Goal: Task Accomplishment & Management: Manage account settings

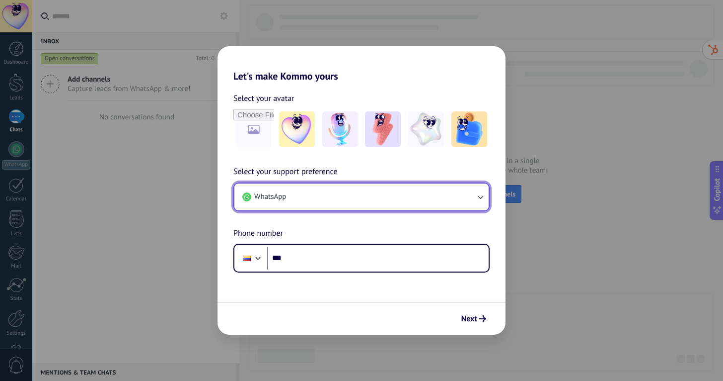
click at [382, 194] on button "WhatsApp" at bounding box center [362, 196] width 254 height 27
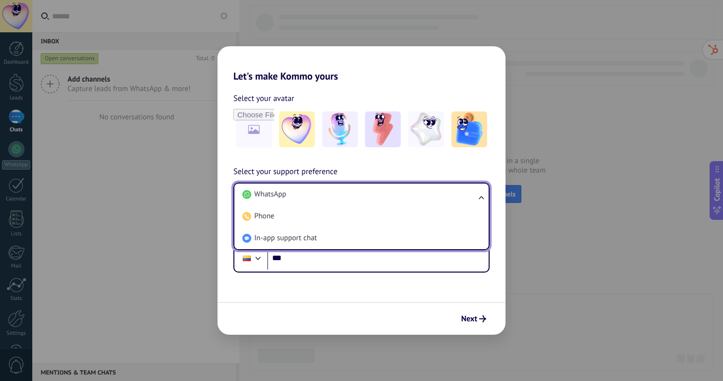
click at [382, 194] on li "WhatsApp" at bounding box center [360, 194] width 242 height 22
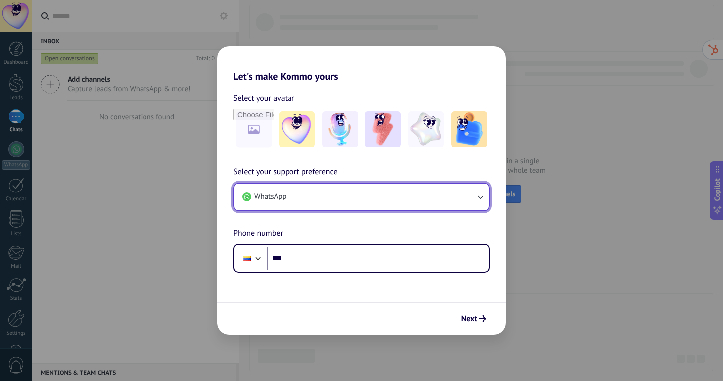
click at [382, 194] on button "WhatsApp" at bounding box center [362, 196] width 254 height 27
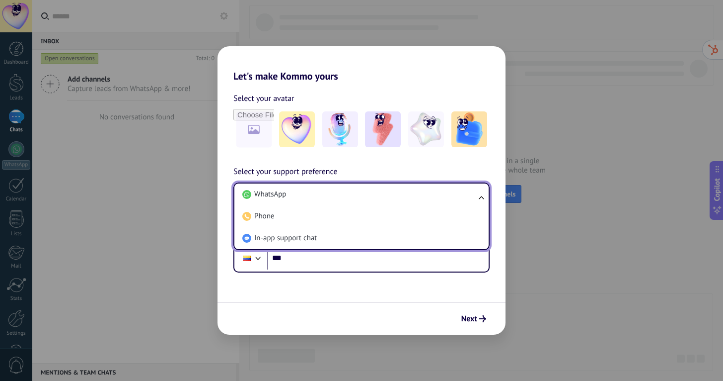
click at [382, 194] on li "WhatsApp" at bounding box center [360, 194] width 242 height 22
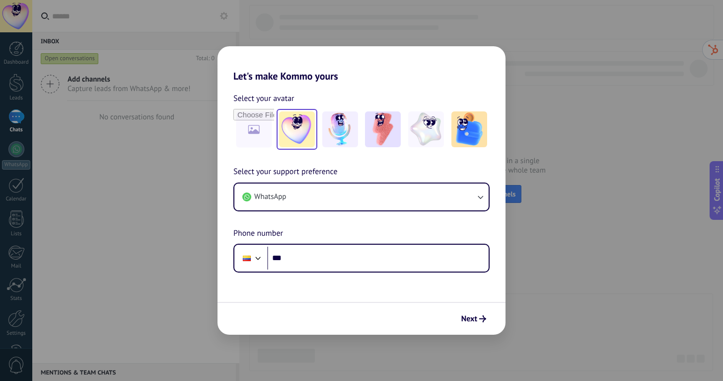
click at [290, 125] on img at bounding box center [297, 129] width 36 height 36
click at [327, 127] on img at bounding box center [340, 129] width 36 height 36
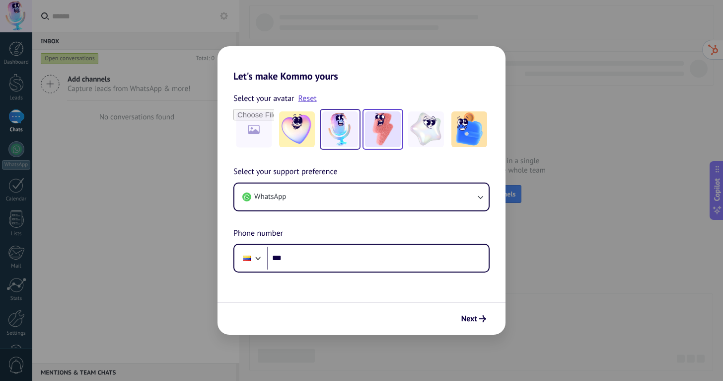
click at [391, 127] on img at bounding box center [383, 129] width 36 height 36
click at [444, 126] on div at bounding box center [426, 129] width 41 height 41
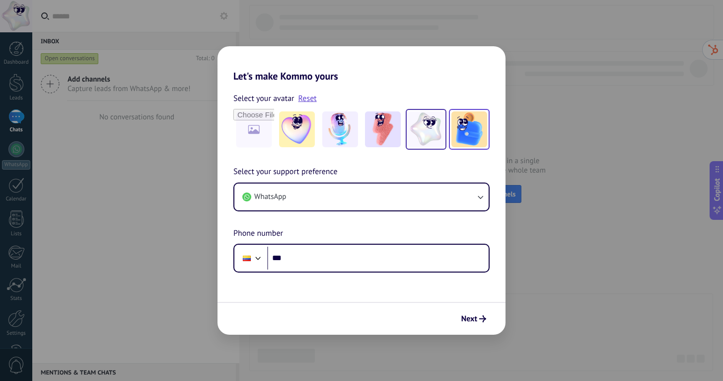
click at [460, 126] on img at bounding box center [470, 129] width 36 height 36
click at [430, 127] on img at bounding box center [426, 129] width 36 height 36
click at [458, 126] on img at bounding box center [470, 129] width 36 height 36
click at [435, 129] on img at bounding box center [426, 129] width 36 height 36
click at [465, 129] on img at bounding box center [470, 129] width 36 height 36
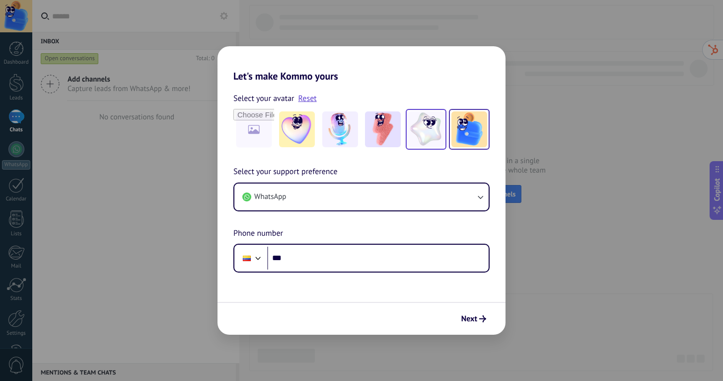
click at [431, 131] on img at bounding box center [426, 129] width 36 height 36
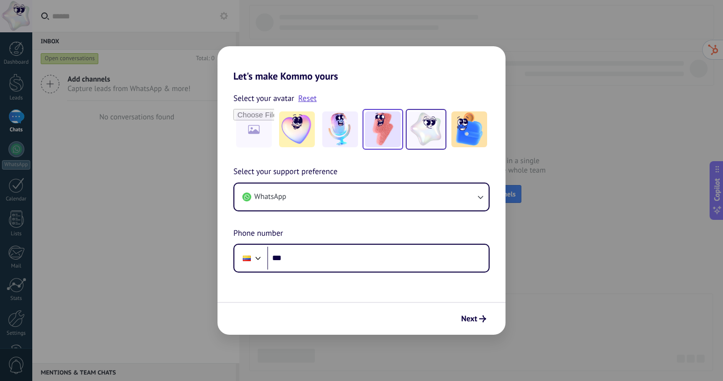
click at [387, 134] on img at bounding box center [383, 129] width 36 height 36
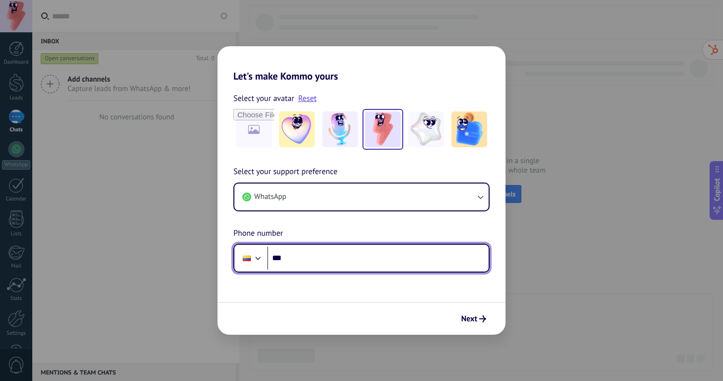
click at [316, 253] on input "***" at bounding box center [378, 257] width 222 height 23
type input "**********"
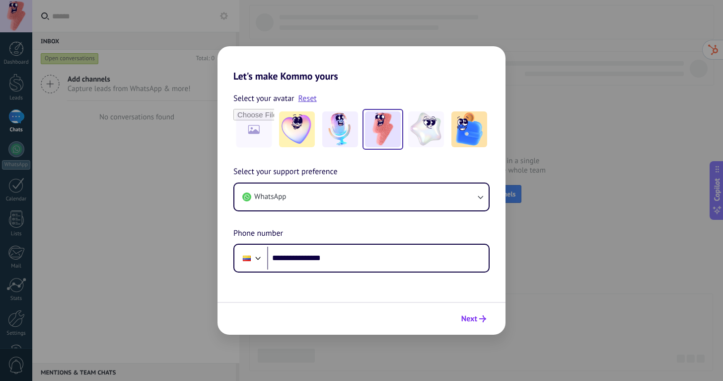
click at [483, 314] on button "Next" at bounding box center [474, 318] width 34 height 17
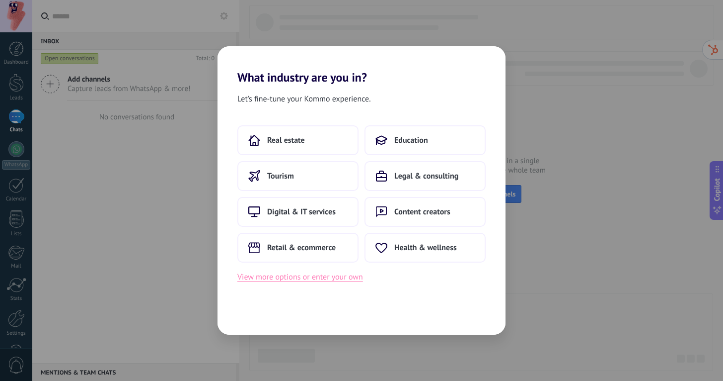
click at [297, 279] on button "View more options or enter your own" at bounding box center [301, 276] width 126 height 13
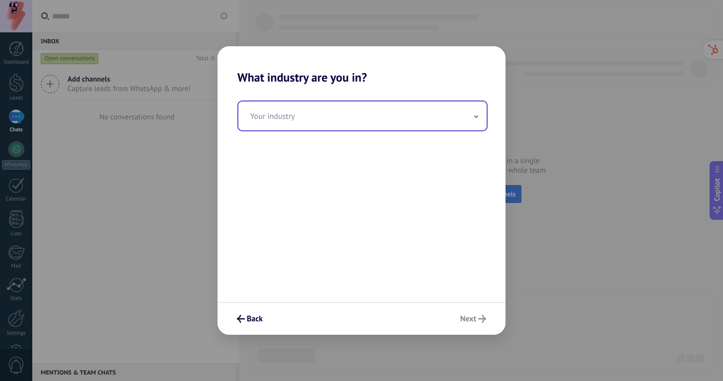
click at [310, 113] on input "text" at bounding box center [363, 115] width 248 height 29
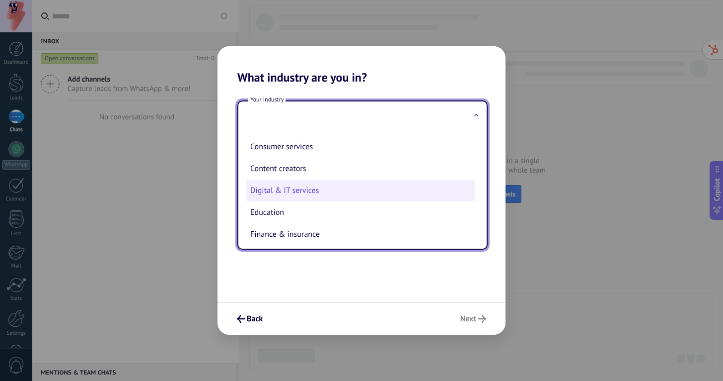
scroll to position [26, 0]
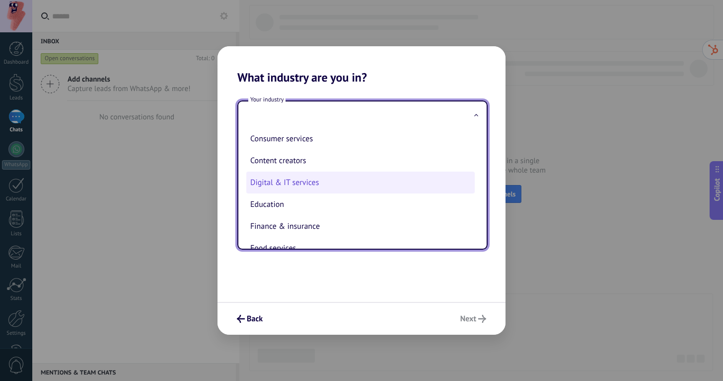
click at [316, 185] on li "Digital & IT services" at bounding box center [360, 182] width 229 height 22
type input "**********"
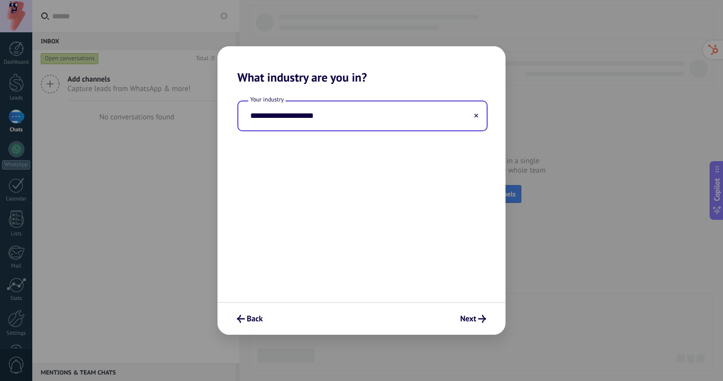
click at [325, 125] on input "**********" at bounding box center [363, 115] width 248 height 29
click at [444, 121] on input "**********" at bounding box center [363, 115] width 248 height 29
drag, startPoint x: 421, startPoint y: 125, endPoint x: 160, endPoint y: 110, distance: 261.3
click at [160, 110] on div "**********" at bounding box center [361, 190] width 723 height 381
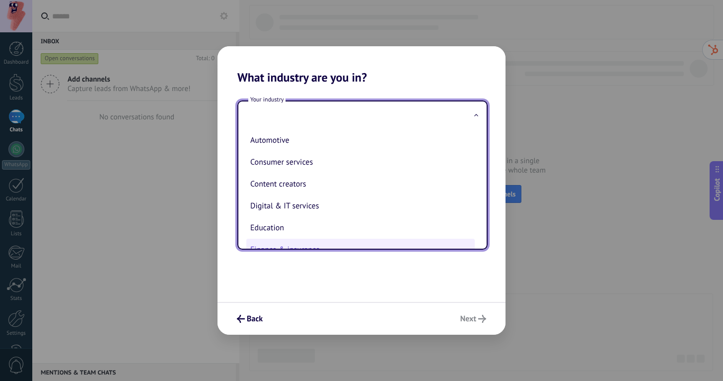
scroll to position [0, 0]
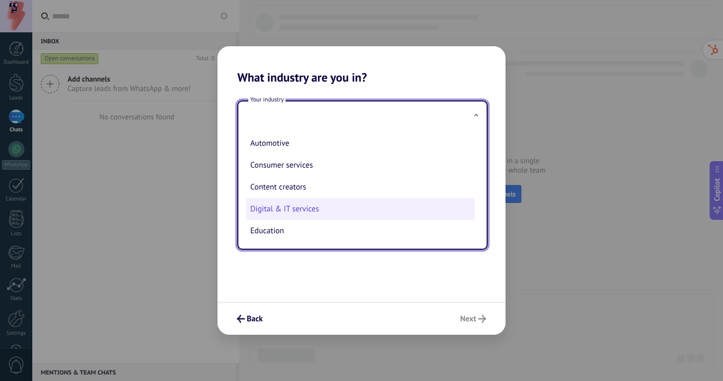
click at [310, 218] on li "Digital & IT services" at bounding box center [360, 209] width 229 height 22
type input "**********"
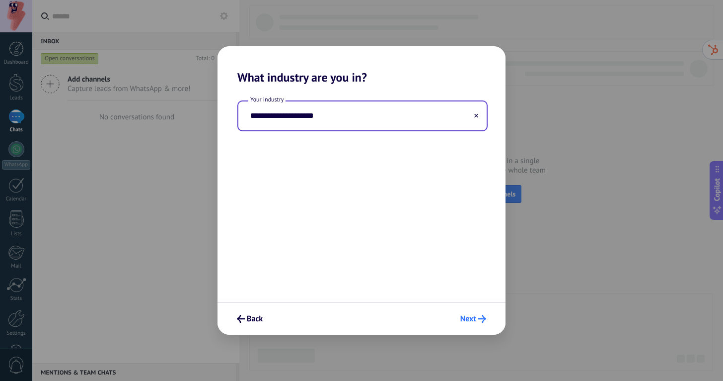
click at [466, 316] on span "Next" at bounding box center [469, 318] width 16 height 7
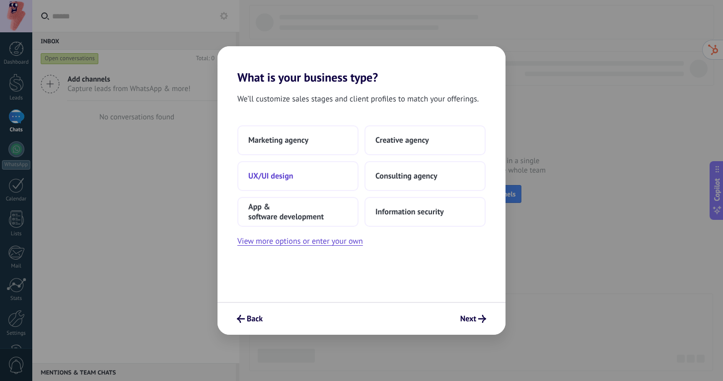
click at [312, 177] on button "UX/UI design" at bounding box center [298, 176] width 121 height 30
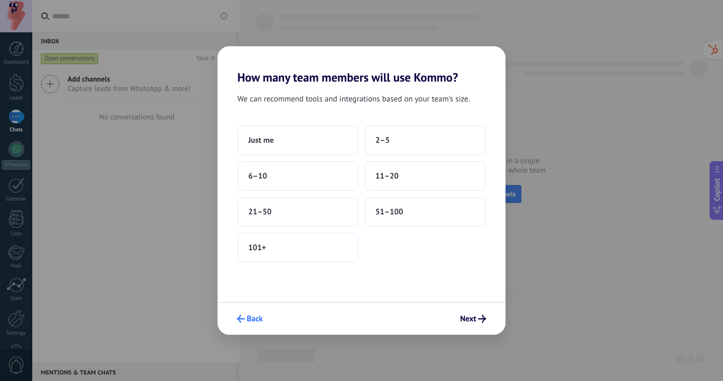
click at [254, 325] on button "Back" at bounding box center [250, 318] width 35 height 17
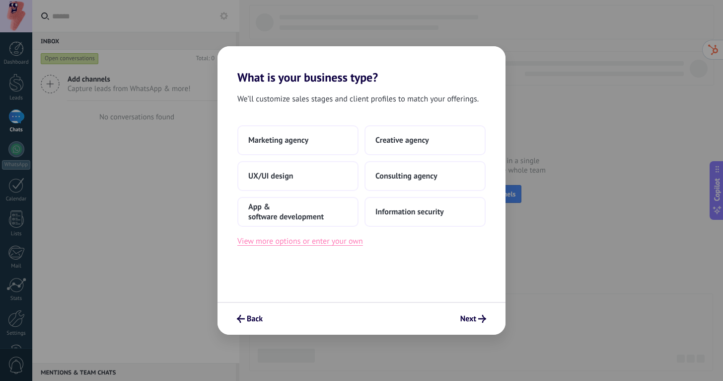
click at [302, 244] on button "View more options or enter your own" at bounding box center [301, 241] width 126 height 13
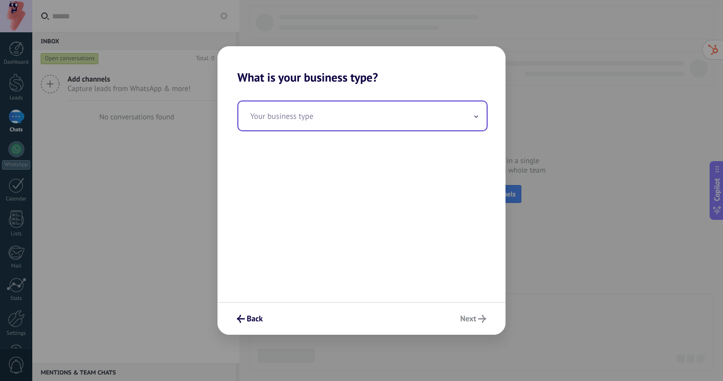
click at [399, 128] on input "text" at bounding box center [363, 115] width 248 height 29
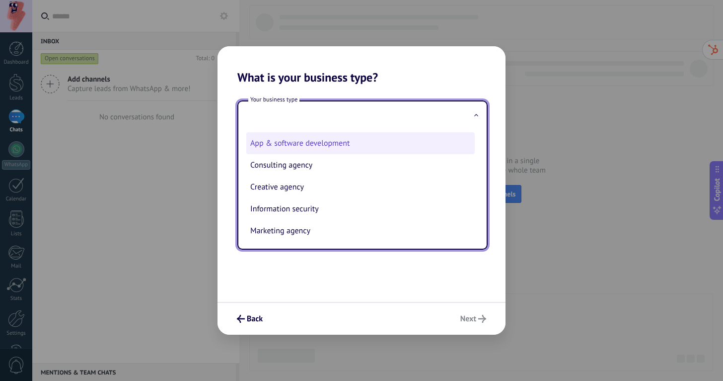
click at [379, 150] on li "App & software development" at bounding box center [360, 143] width 229 height 22
type input "**********"
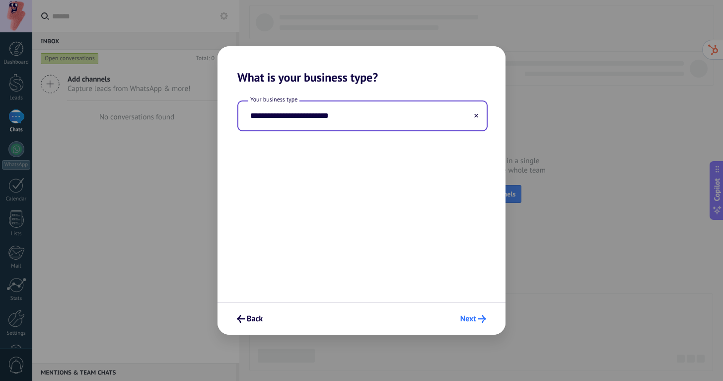
click at [469, 315] on span "Next" at bounding box center [469, 318] width 16 height 7
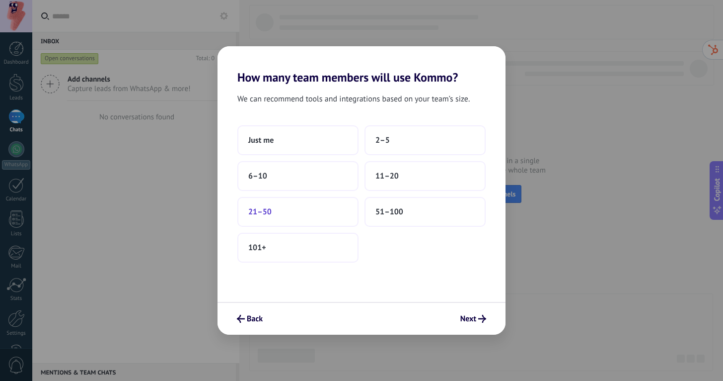
click at [310, 218] on button "21–50" at bounding box center [298, 212] width 121 height 30
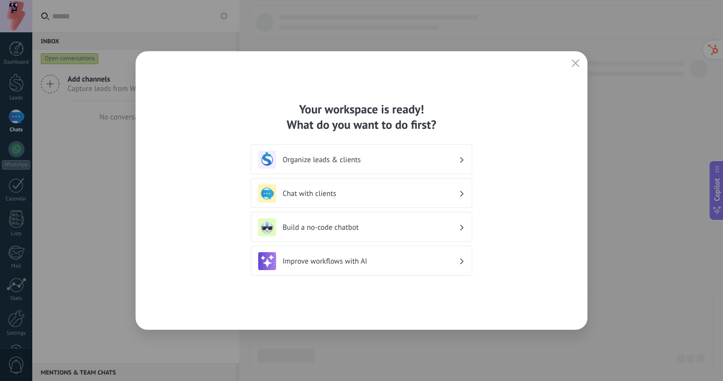
click at [384, 191] on h3 "Chat with clients" at bounding box center [371, 193] width 176 height 9
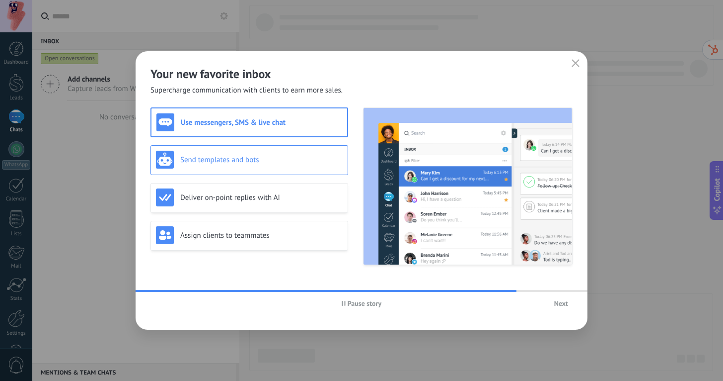
click at [311, 167] on div "Send templates and bots" at bounding box center [249, 160] width 187 height 18
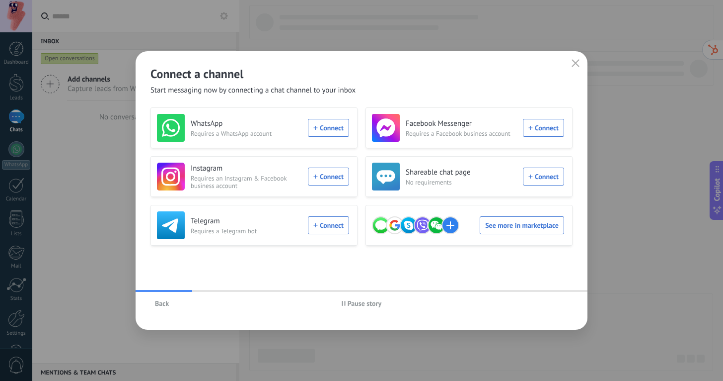
click at [165, 303] on span "Back" at bounding box center [162, 303] width 14 height 7
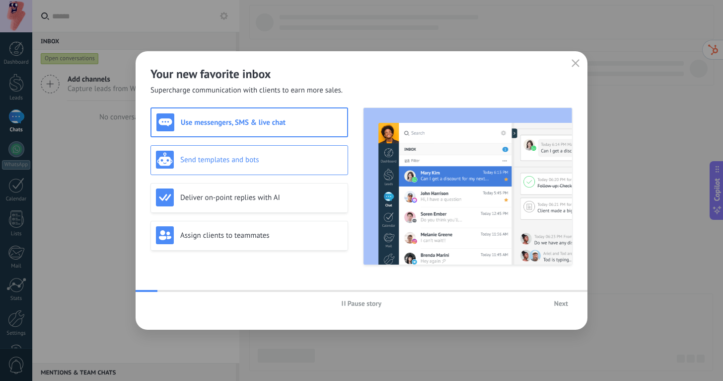
click at [218, 165] on div "Send templates and bots" at bounding box center [249, 160] width 187 height 18
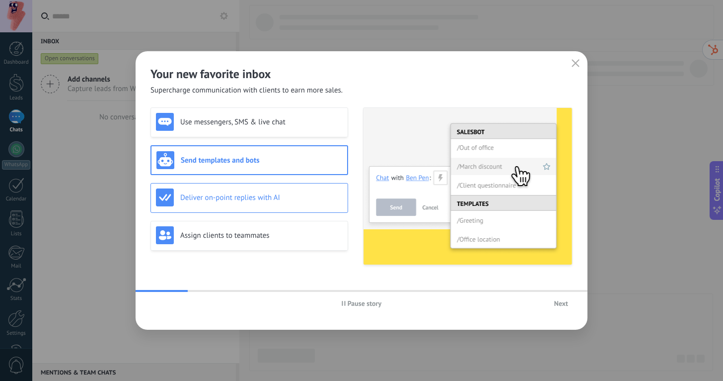
click at [215, 194] on h3 "Deliver on-point replies with AI" at bounding box center [261, 197] width 162 height 9
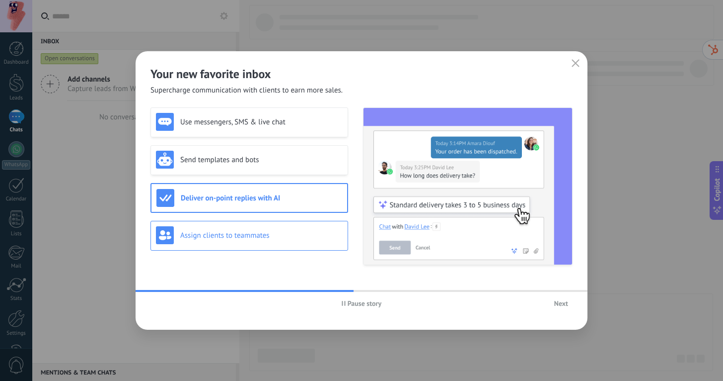
click at [216, 233] on h3 "Assign clients to teammates" at bounding box center [261, 235] width 162 height 9
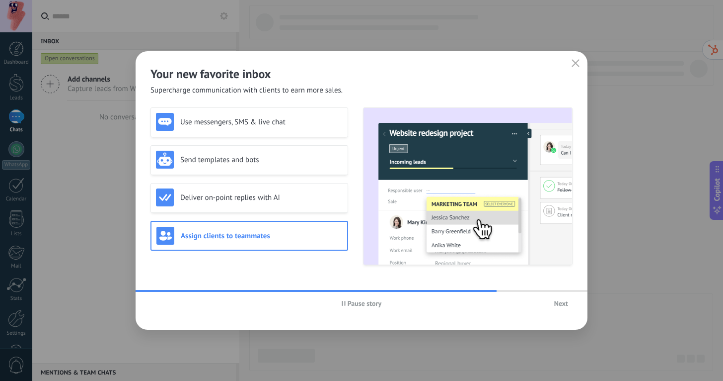
click at [559, 300] on span "Next" at bounding box center [562, 303] width 14 height 7
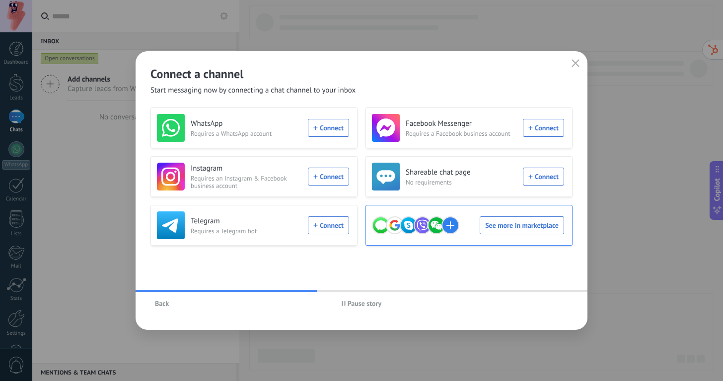
click at [494, 227] on div "See more in marketplace" at bounding box center [468, 225] width 192 height 28
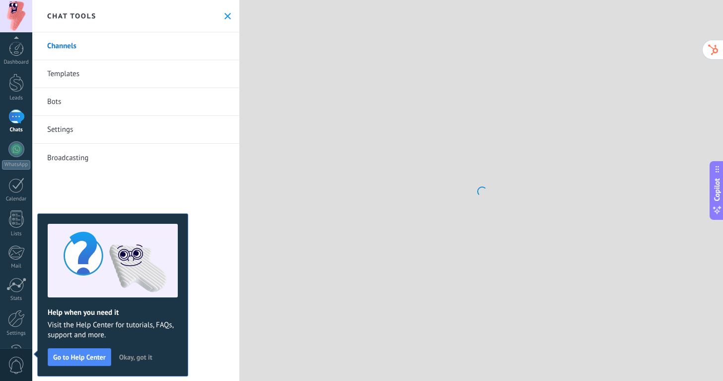
scroll to position [33, 0]
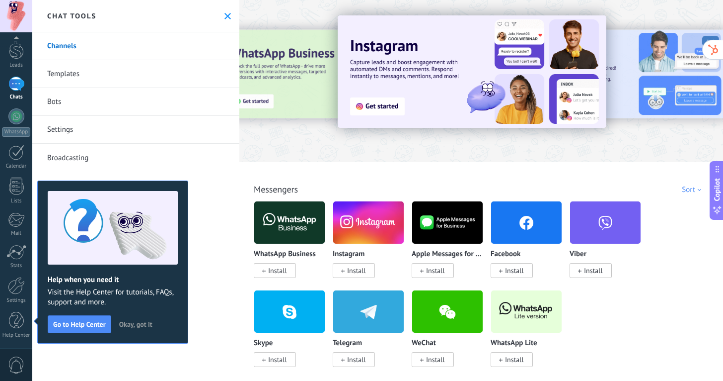
drag, startPoint x: 290, startPoint y: 82, endPoint x: 249, endPoint y: 141, distance: 71.0
click at [249, 141] on div at bounding box center [481, 78] width 484 height 143
drag, startPoint x: 284, startPoint y: 87, endPoint x: 281, endPoint y: 139, distance: 51.8
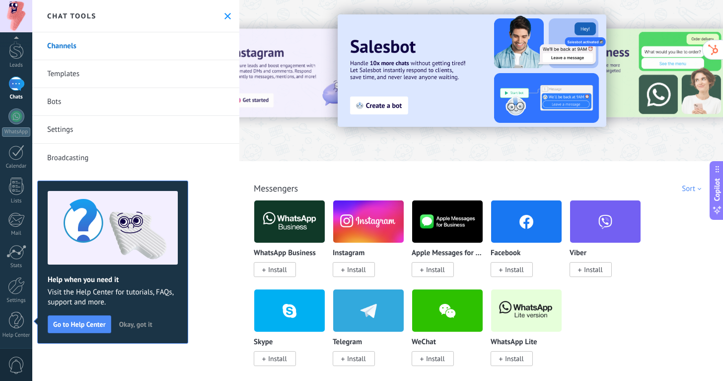
scroll to position [0, 0]
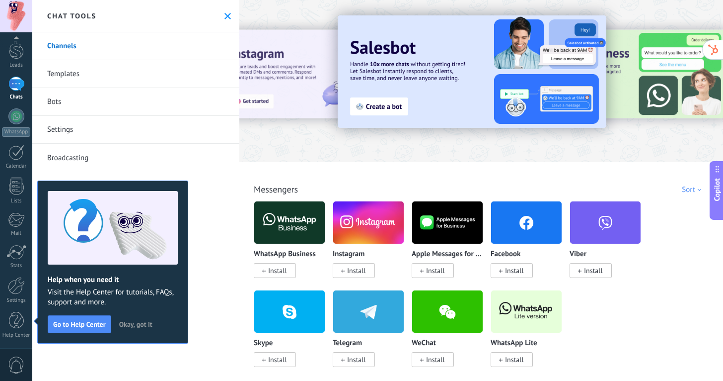
click at [684, 191] on div "Sort" at bounding box center [693, 189] width 23 height 9
click at [633, 190] on div "Sort Team picks Trending Most popular Newest first" at bounding box center [671, 189] width 77 height 9
click at [143, 82] on link "Templates" at bounding box center [135, 74] width 207 height 28
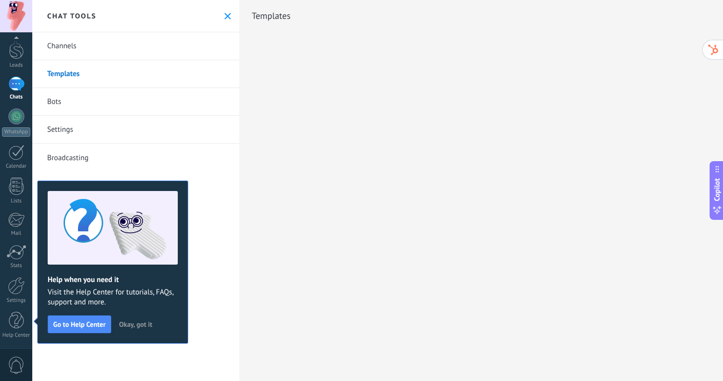
click at [122, 102] on link "Bots" at bounding box center [135, 102] width 207 height 28
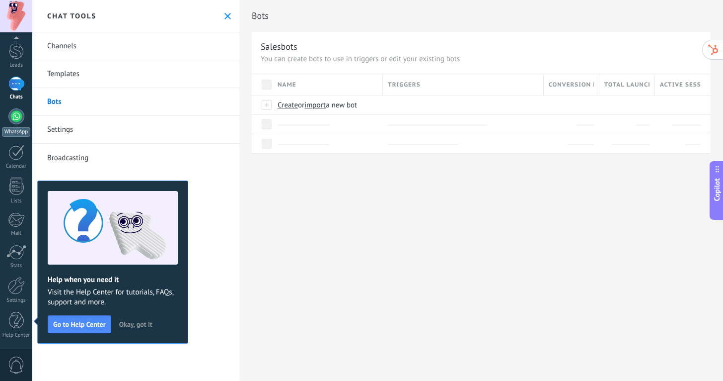
click at [11, 118] on div at bounding box center [16, 116] width 16 height 16
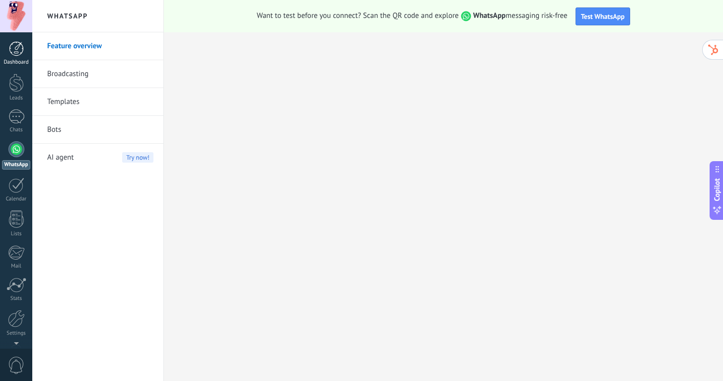
click at [22, 44] on div at bounding box center [16, 48] width 15 height 15
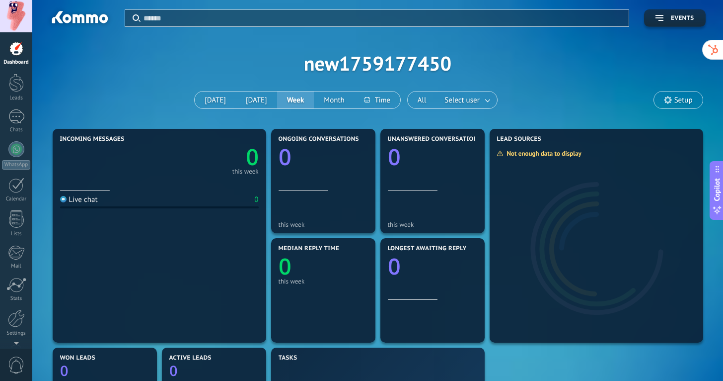
click at [363, 64] on div "Apply Events new1759177450 Today Yesterday Week Month All Select user Setup" at bounding box center [377, 63] width 661 height 126
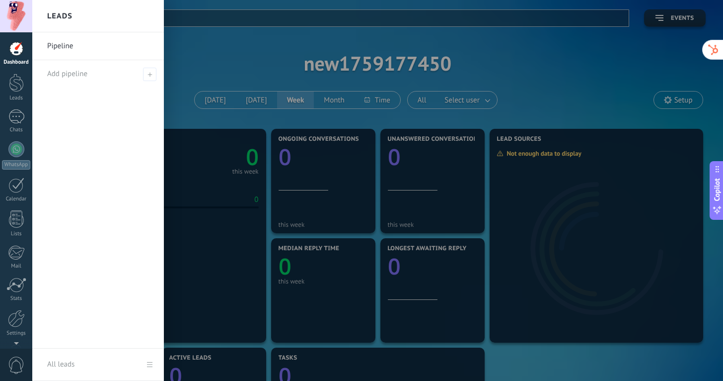
click at [364, 64] on div at bounding box center [393, 190] width 723 height 381
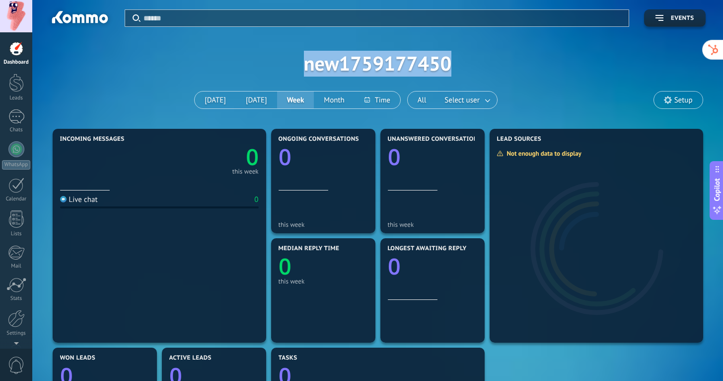
click at [364, 64] on div "Apply Events new1759177450 Today Yesterday Week Month All Select user Setup" at bounding box center [377, 63] width 661 height 126
copy div "new1759177450"
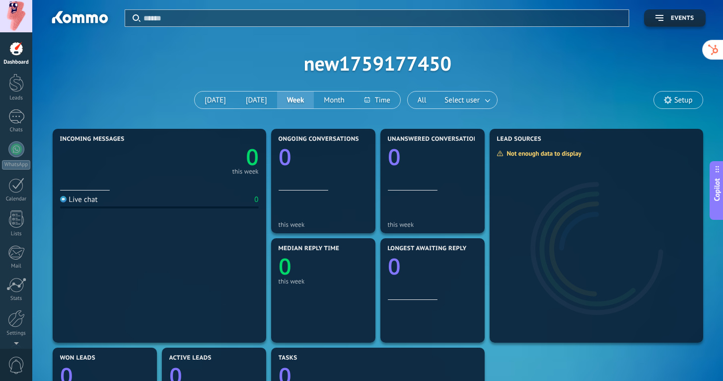
click at [583, 48] on div "Apply Events new1759177450 Today Yesterday Week Month All Select user Setup" at bounding box center [377, 63] width 661 height 126
drag, startPoint x: 717, startPoint y: 195, endPoint x: 718, endPoint y: 133, distance: 61.6
click at [718, 133] on span "Copilot" at bounding box center [718, 127] width 10 height 23
click at [717, 129] on span "Copilot" at bounding box center [718, 127] width 10 height 23
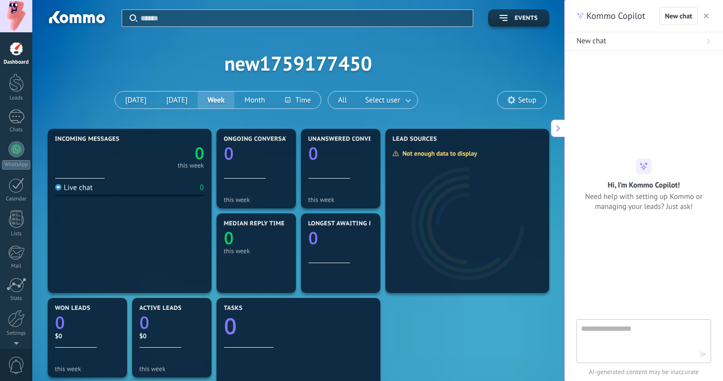
click at [706, 16] on use "button" at bounding box center [706, 15] width 5 height 5
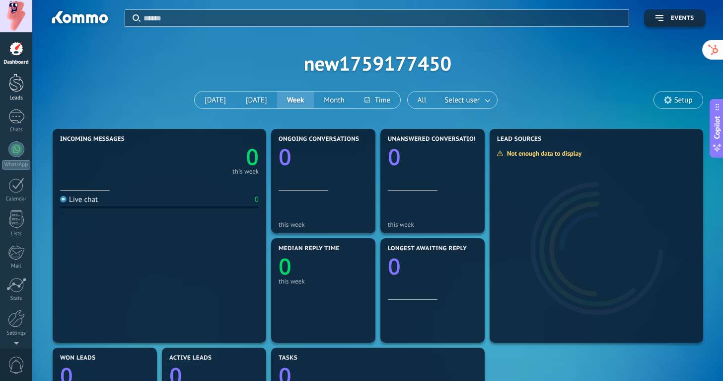
click at [10, 84] on div at bounding box center [16, 83] width 15 height 18
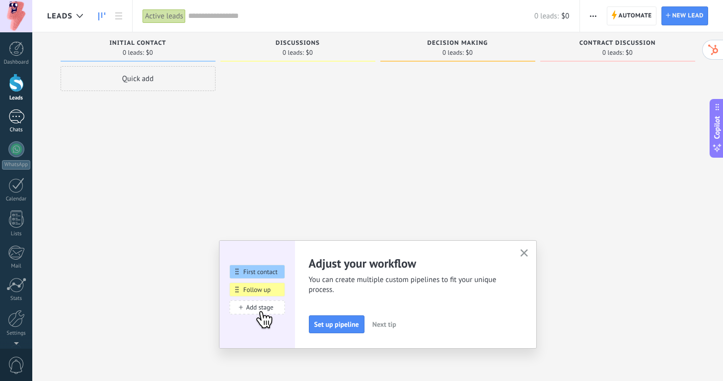
click at [19, 113] on div at bounding box center [16, 116] width 16 height 14
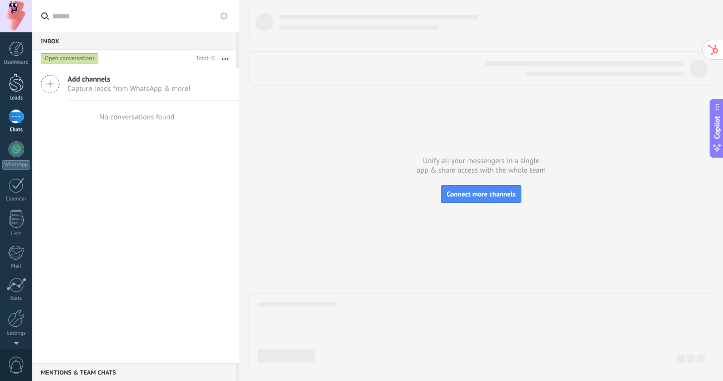
click at [20, 83] on div at bounding box center [16, 83] width 15 height 18
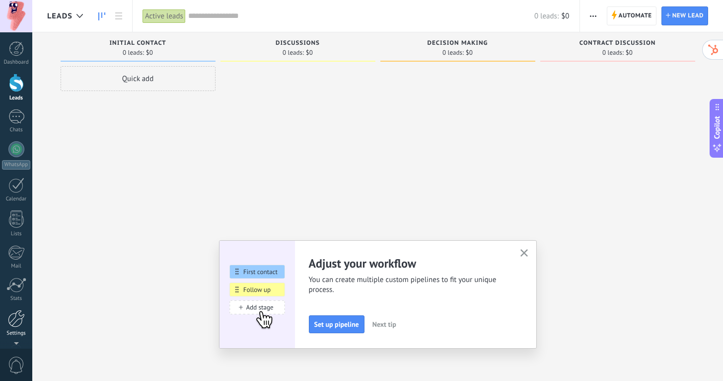
click at [16, 316] on div at bounding box center [16, 318] width 17 height 17
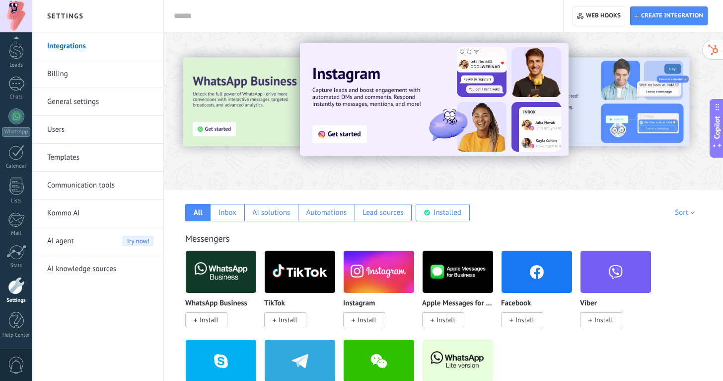
scroll to position [12, 0]
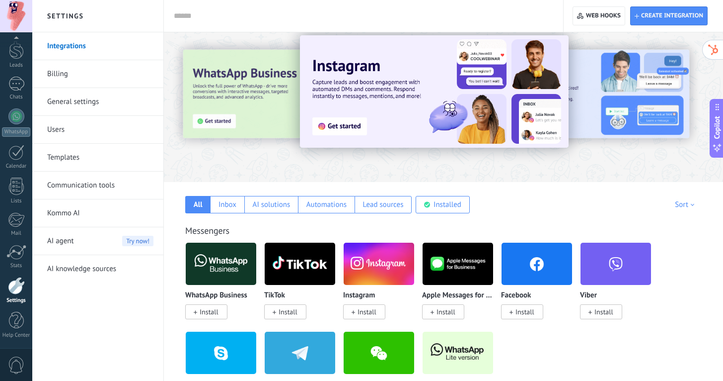
click at [84, 70] on link "Billing" at bounding box center [100, 74] width 106 height 28
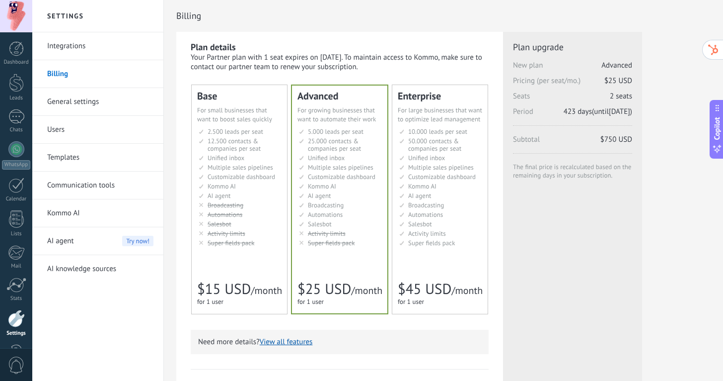
click at [80, 103] on link "General settings" at bounding box center [100, 102] width 106 height 28
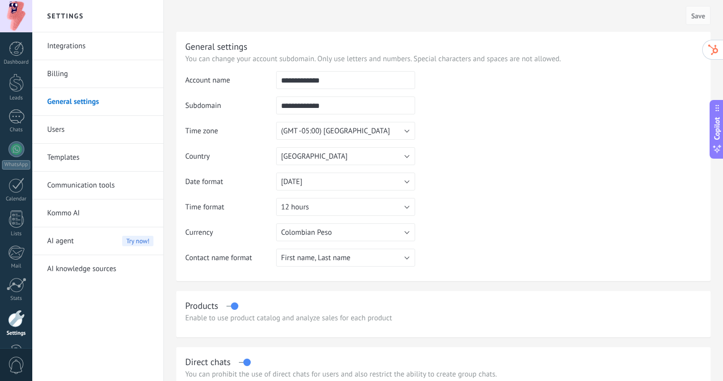
click at [87, 69] on link "Billing" at bounding box center [100, 74] width 106 height 28
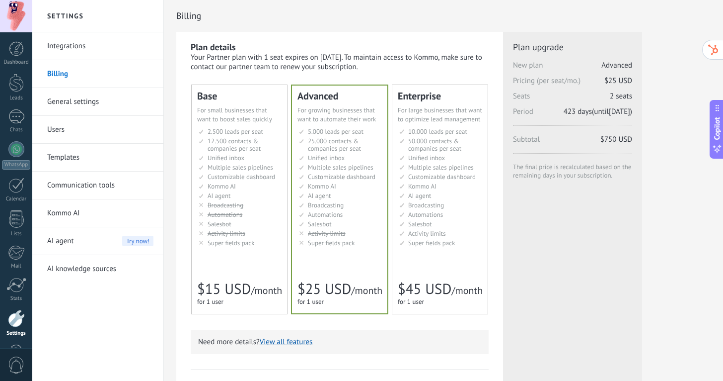
click at [309, 76] on div "Plan details Your Partner plan with 1 seat expires on 29/11/2025. To maintain a…" at bounding box center [340, 302] width 298 height 523
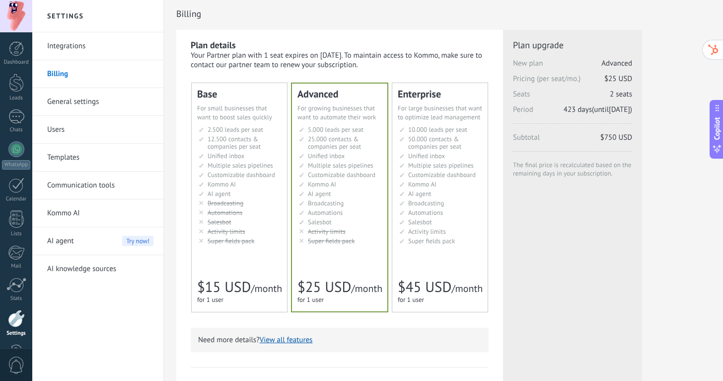
click at [84, 107] on link "General settings" at bounding box center [100, 102] width 106 height 28
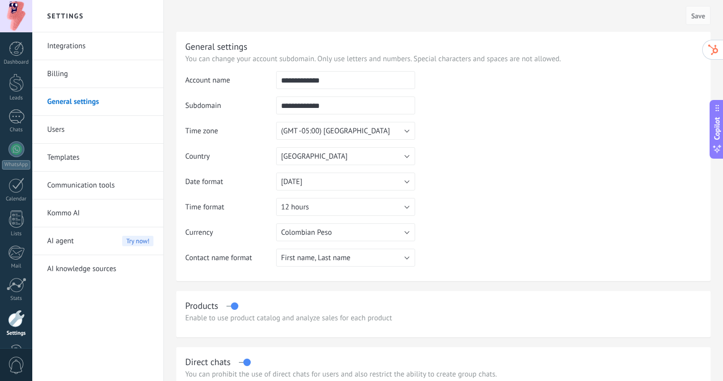
click at [83, 132] on link "Users" at bounding box center [100, 130] width 106 height 28
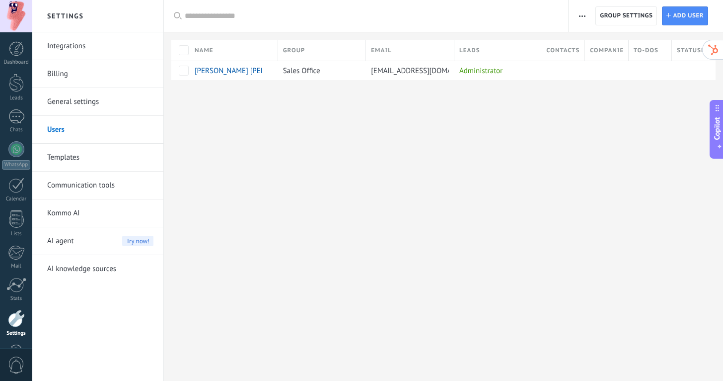
click at [71, 160] on link "Templates" at bounding box center [100, 158] width 106 height 28
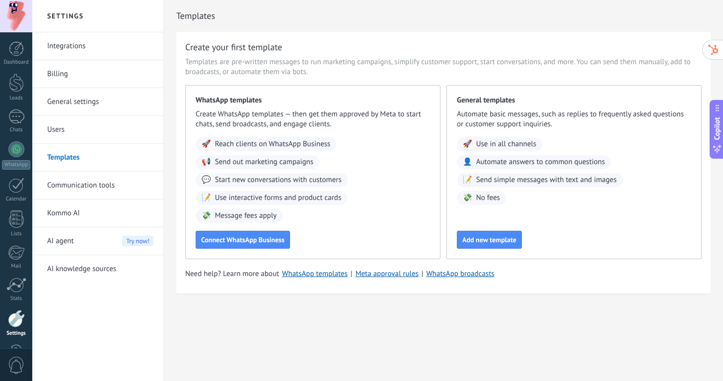
click at [77, 208] on link "Kommo AI" at bounding box center [100, 213] width 106 height 28
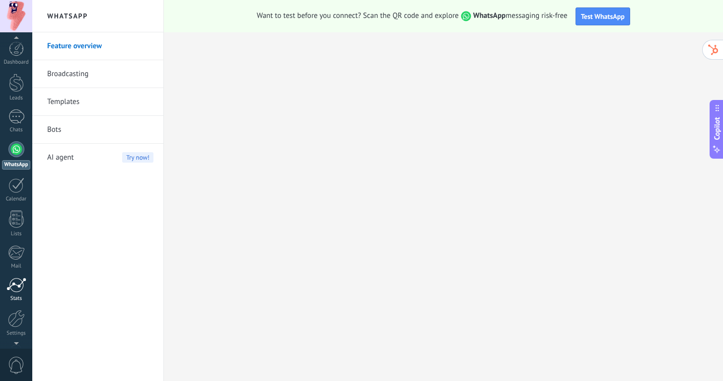
scroll to position [16, 0]
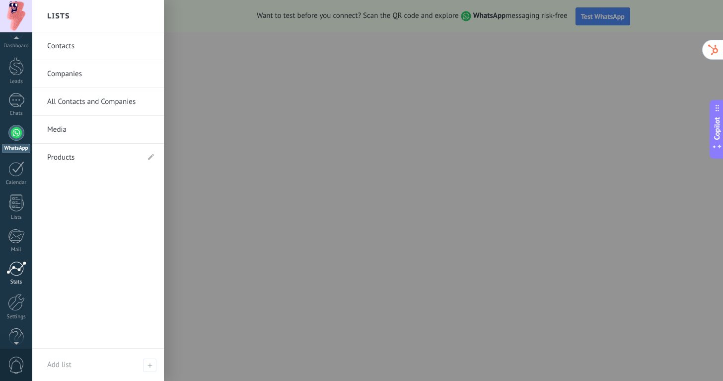
click at [16, 276] on link "Stats" at bounding box center [16, 273] width 32 height 24
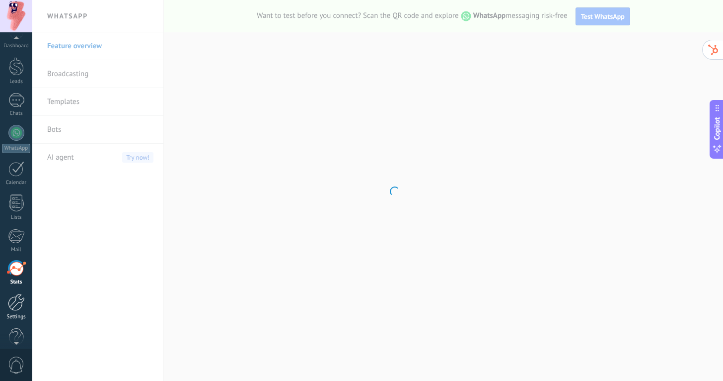
click at [15, 302] on div at bounding box center [16, 301] width 17 height 17
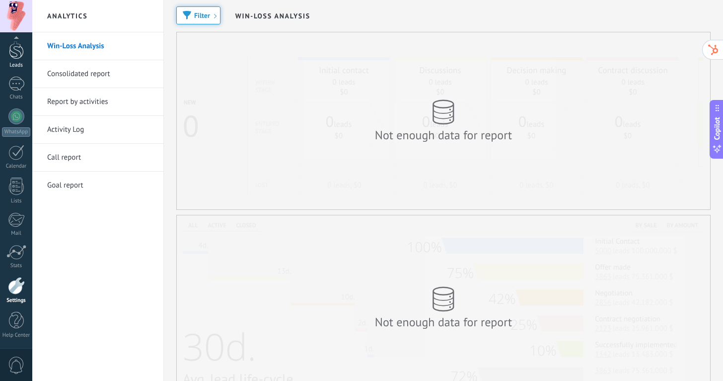
click at [15, 54] on div at bounding box center [16, 50] width 15 height 18
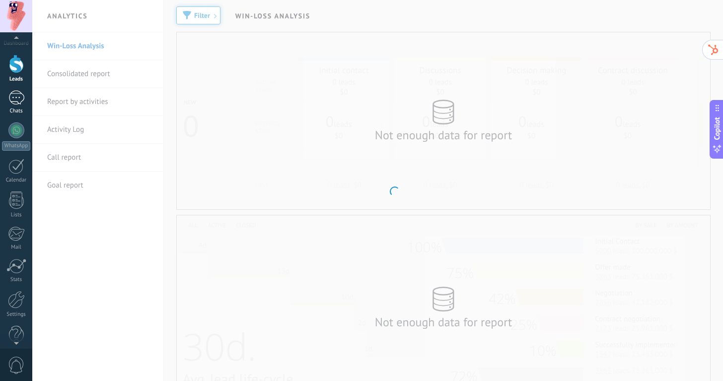
scroll to position [18, 0]
click at [18, 98] on div at bounding box center [16, 98] width 16 height 14
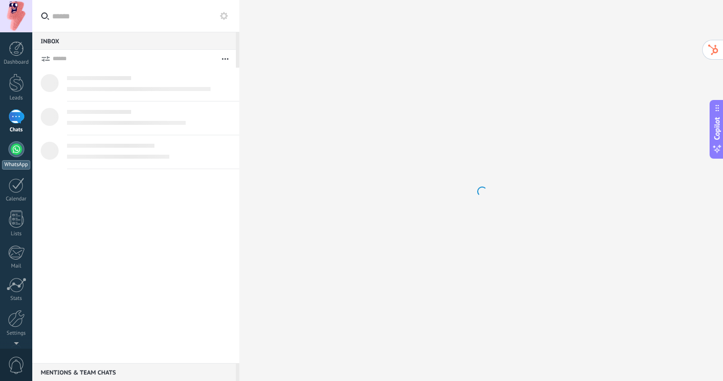
click at [17, 147] on div at bounding box center [16, 149] width 16 height 16
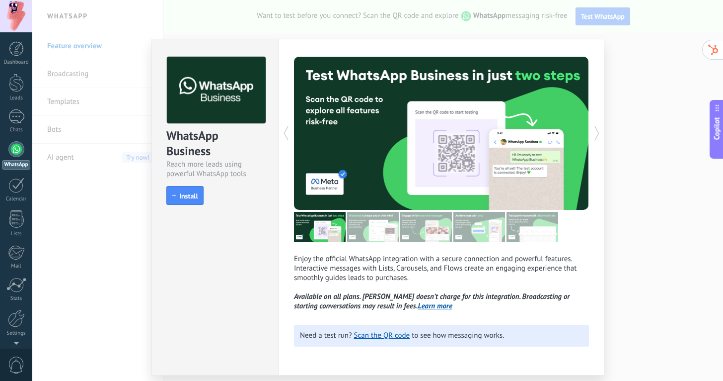
click at [628, 141] on div "WhatsApp Business Reach more leads using powerful WhatsApp tools install Instal…" at bounding box center [377, 190] width 691 height 381
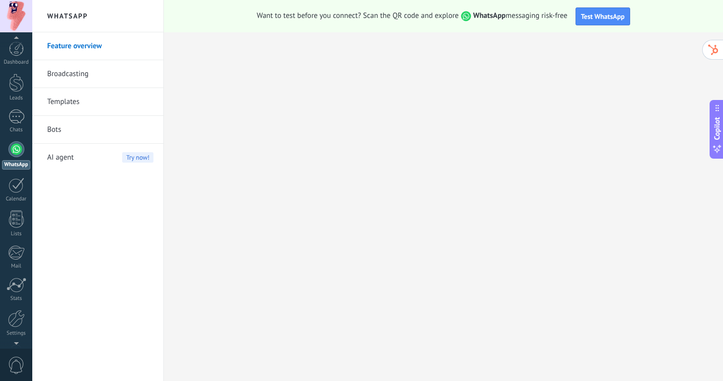
scroll to position [4, 0]
click at [16, 371] on span "0" at bounding box center [16, 364] width 17 height 17
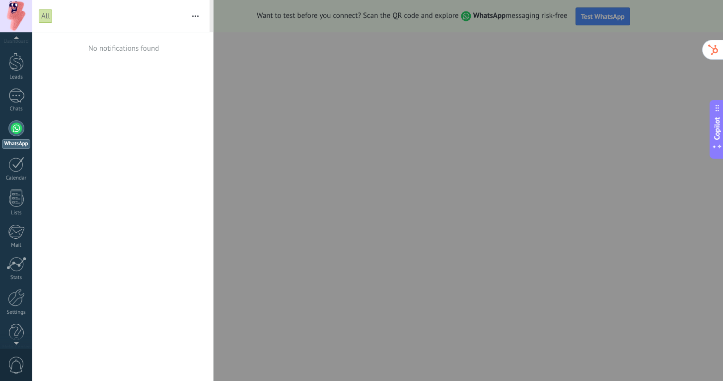
scroll to position [33, 0]
click at [15, 344] on div "Dashboard Leads Chats WhatsApp Customers" at bounding box center [16, 178] width 32 height 340
click at [15, 233] on div "Mail" at bounding box center [16, 233] width 29 height 6
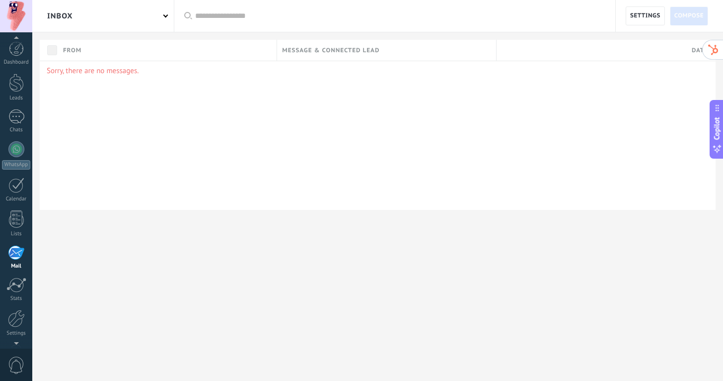
scroll to position [33, 0]
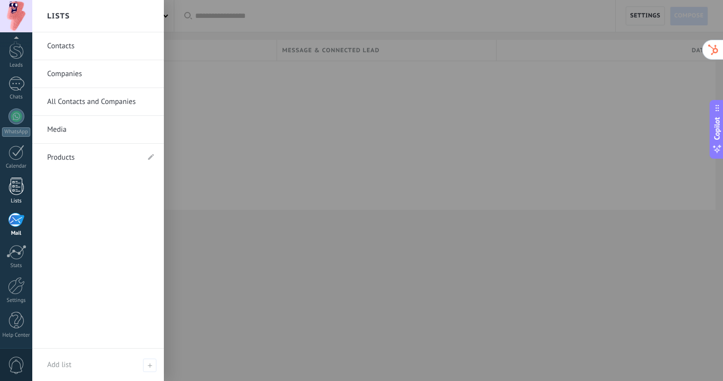
click at [9, 186] on div at bounding box center [16, 185] width 15 height 17
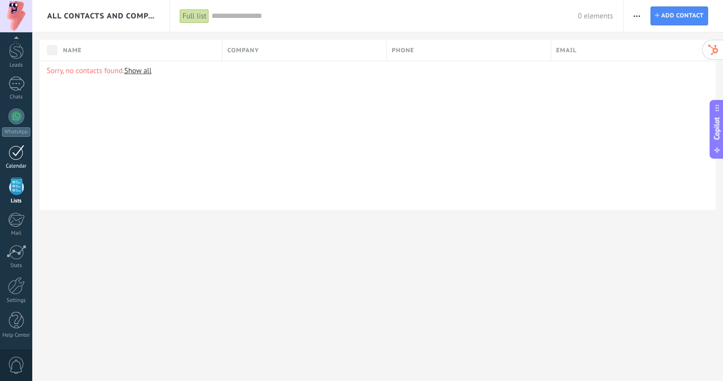
click at [14, 159] on div at bounding box center [16, 152] width 16 height 15
